Goal: Check status

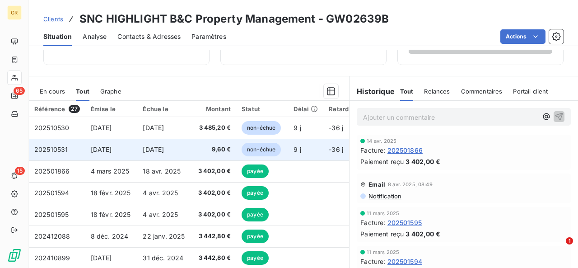
click at [164, 151] on span "[DATE]" at bounding box center [153, 150] width 21 height 8
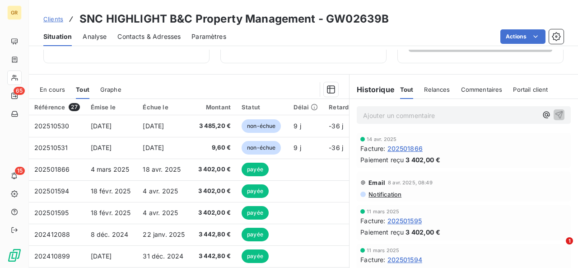
scroll to position [185, 0]
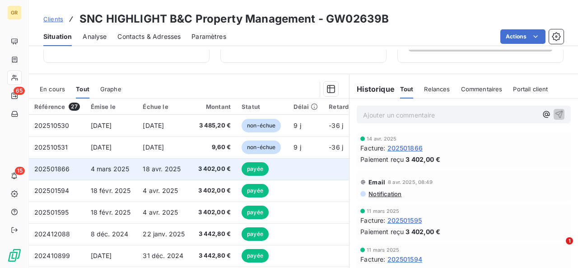
click at [160, 166] on span "18 avr. 2025" at bounding box center [162, 169] width 38 height 8
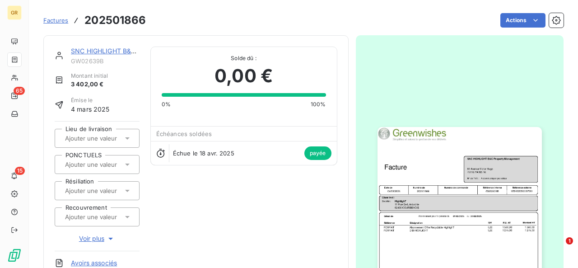
click at [493, 249] on img "button" at bounding box center [460, 243] width 164 height 232
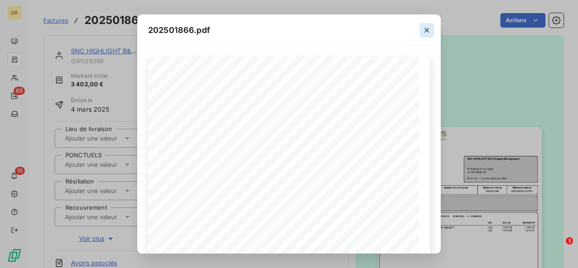
click at [423, 31] on icon "button" at bounding box center [426, 30] width 9 height 9
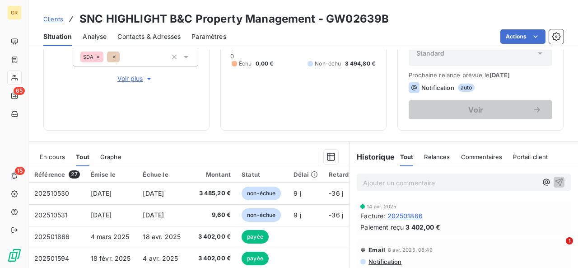
scroll to position [117, 0]
click at [46, 158] on span "En cours" at bounding box center [52, 156] width 25 height 7
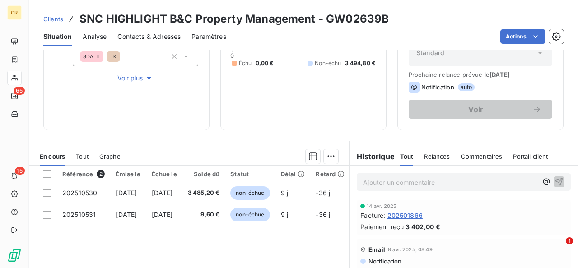
click at [84, 154] on span "Tout" at bounding box center [82, 156] width 13 height 7
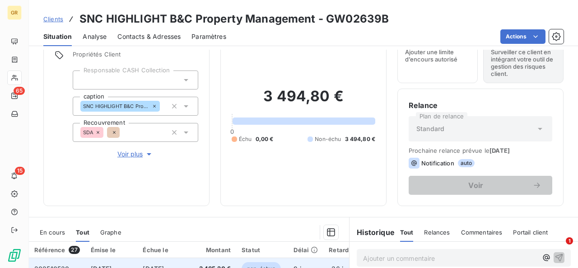
scroll to position [128, 0]
